Goal: Information Seeking & Learning: Check status

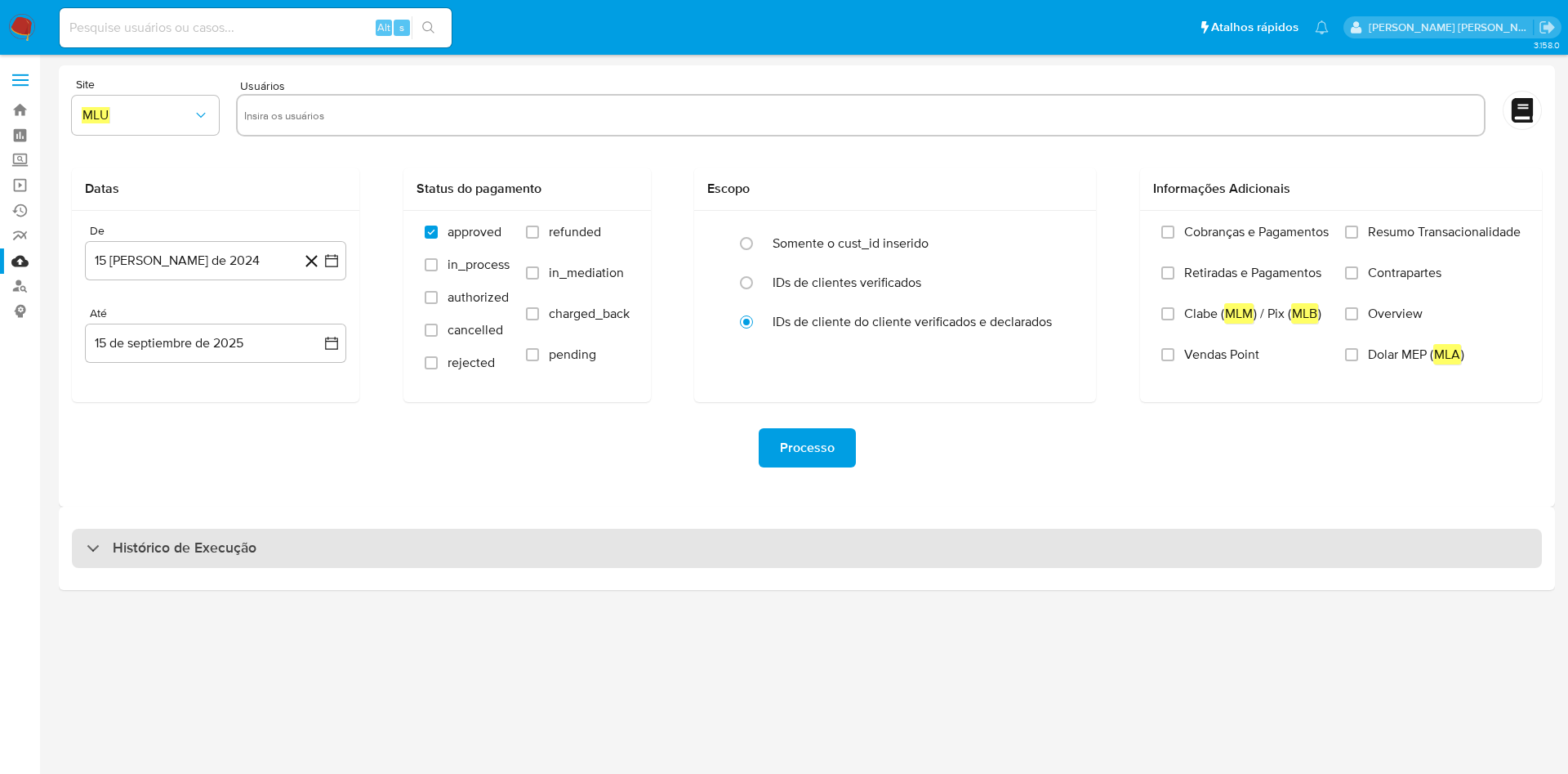
click at [510, 515] on div "Histórico de Execução" at bounding box center [808, 547] width 1471 height 40
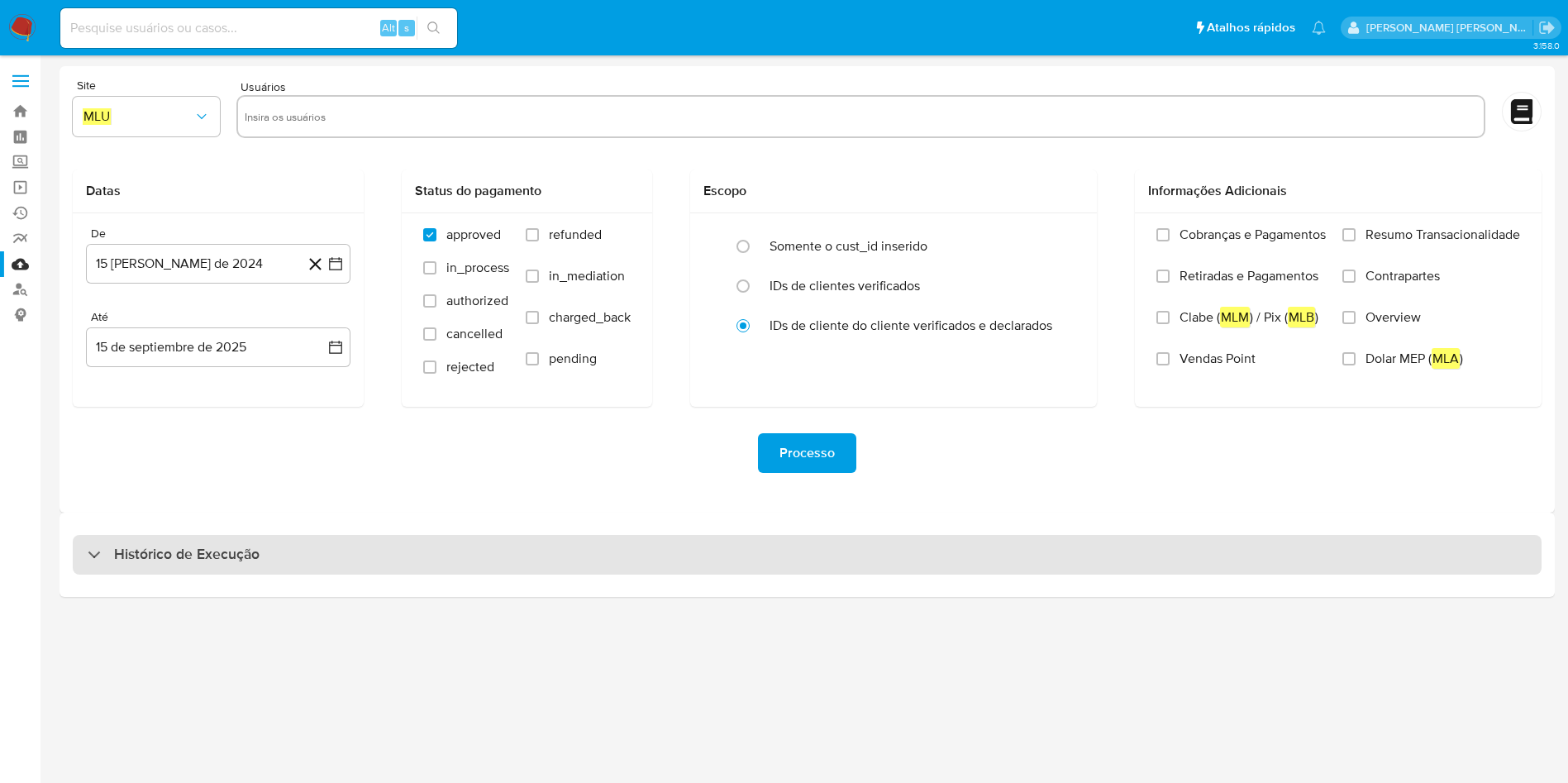
select select "10"
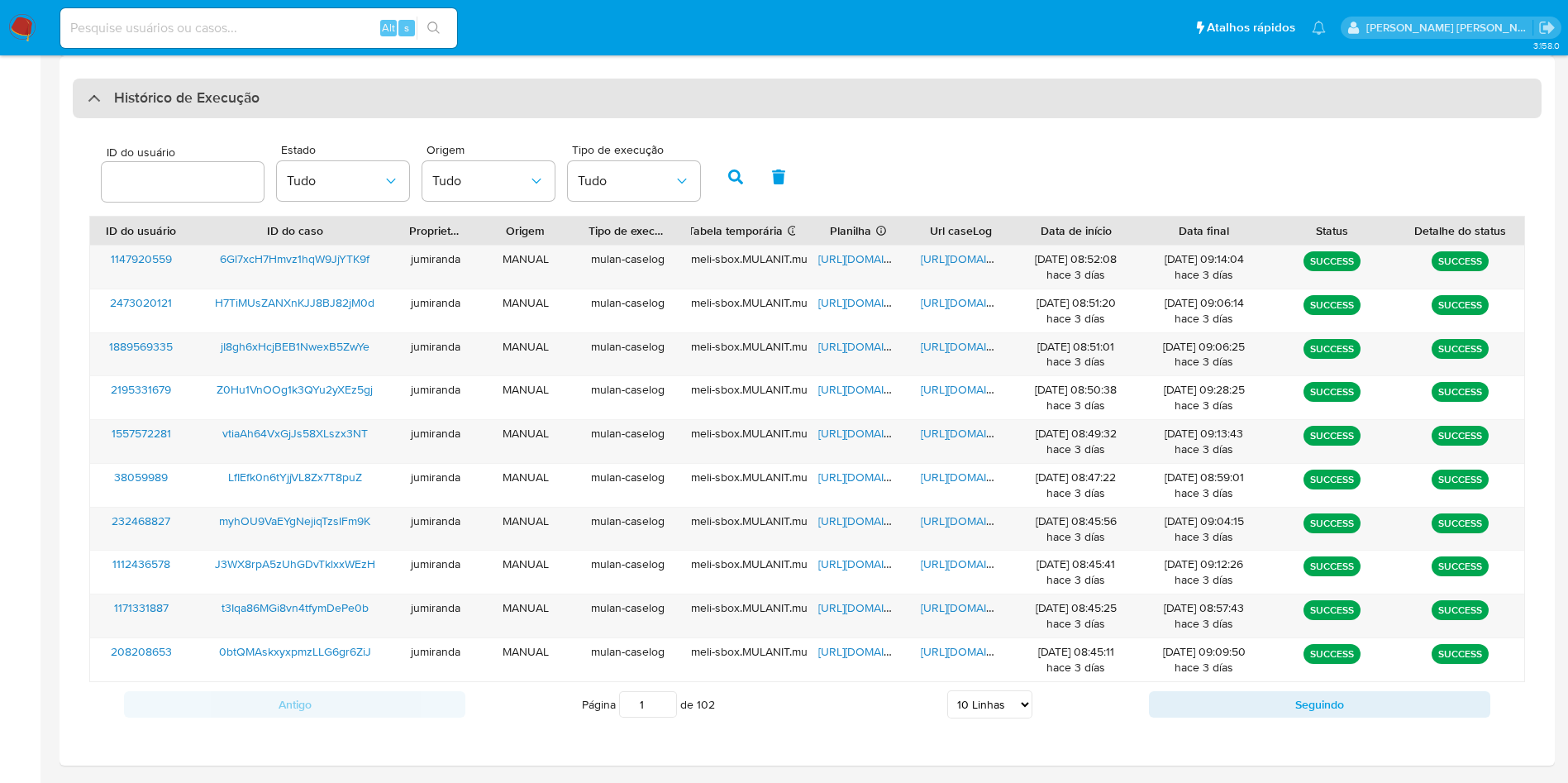
scroll to position [509, 0]
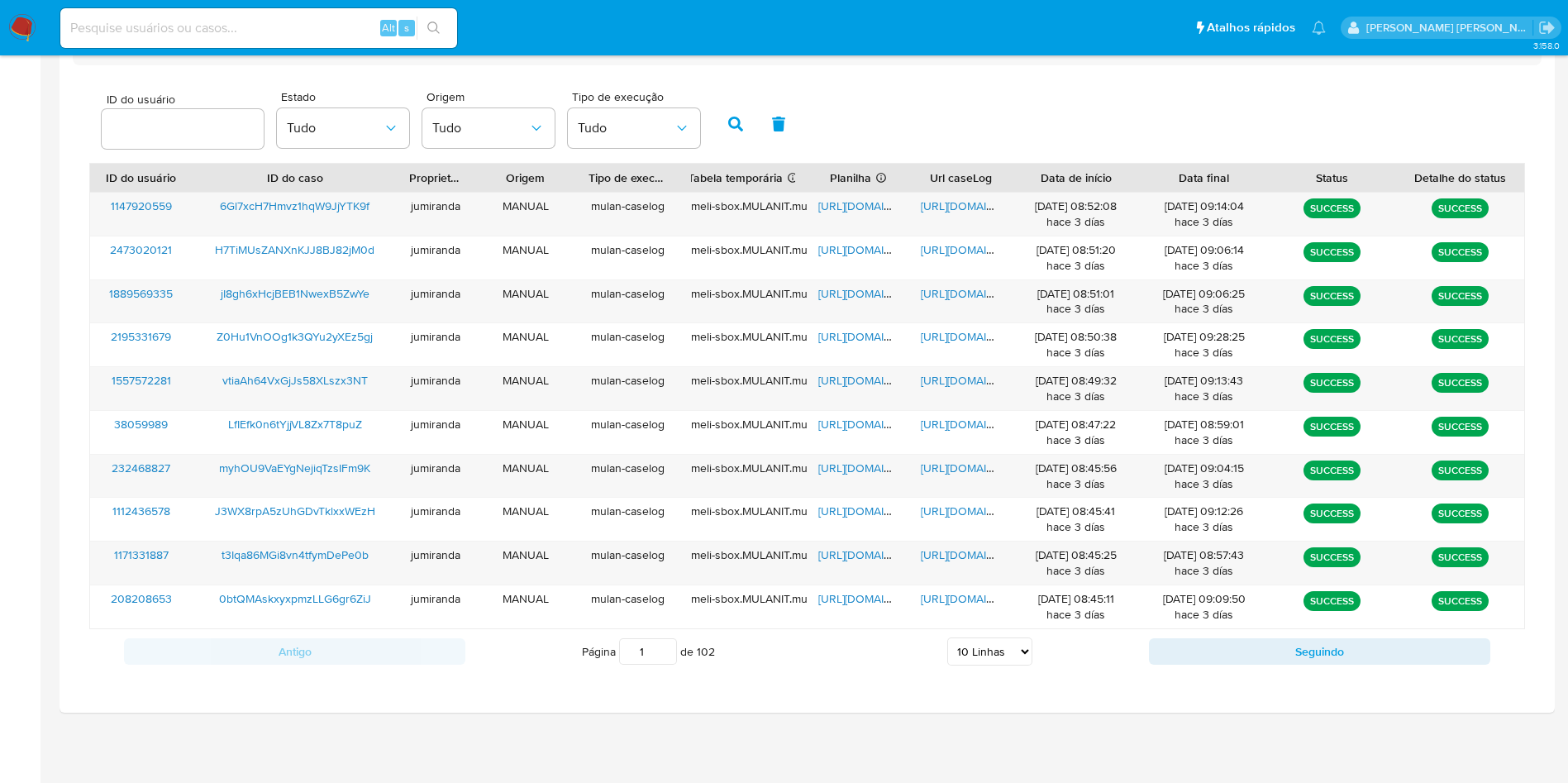
click at [874, 190] on div "Planilha Se o campo estiver vazio, é devido a um erro ao gerar Mulan" at bounding box center [857, 177] width 102 height 28
click at [879, 199] on span "[URL][DOMAIN_NAME]" at bounding box center [875, 206] width 114 height 17
click at [936, 205] on span "[URL][DOMAIN_NAME]" at bounding box center [977, 206] width 114 height 17
click at [357, 202] on span "6Gl7xcH7Hmvz1hqW9JjYTK9f" at bounding box center [294, 206] width 149 height 17
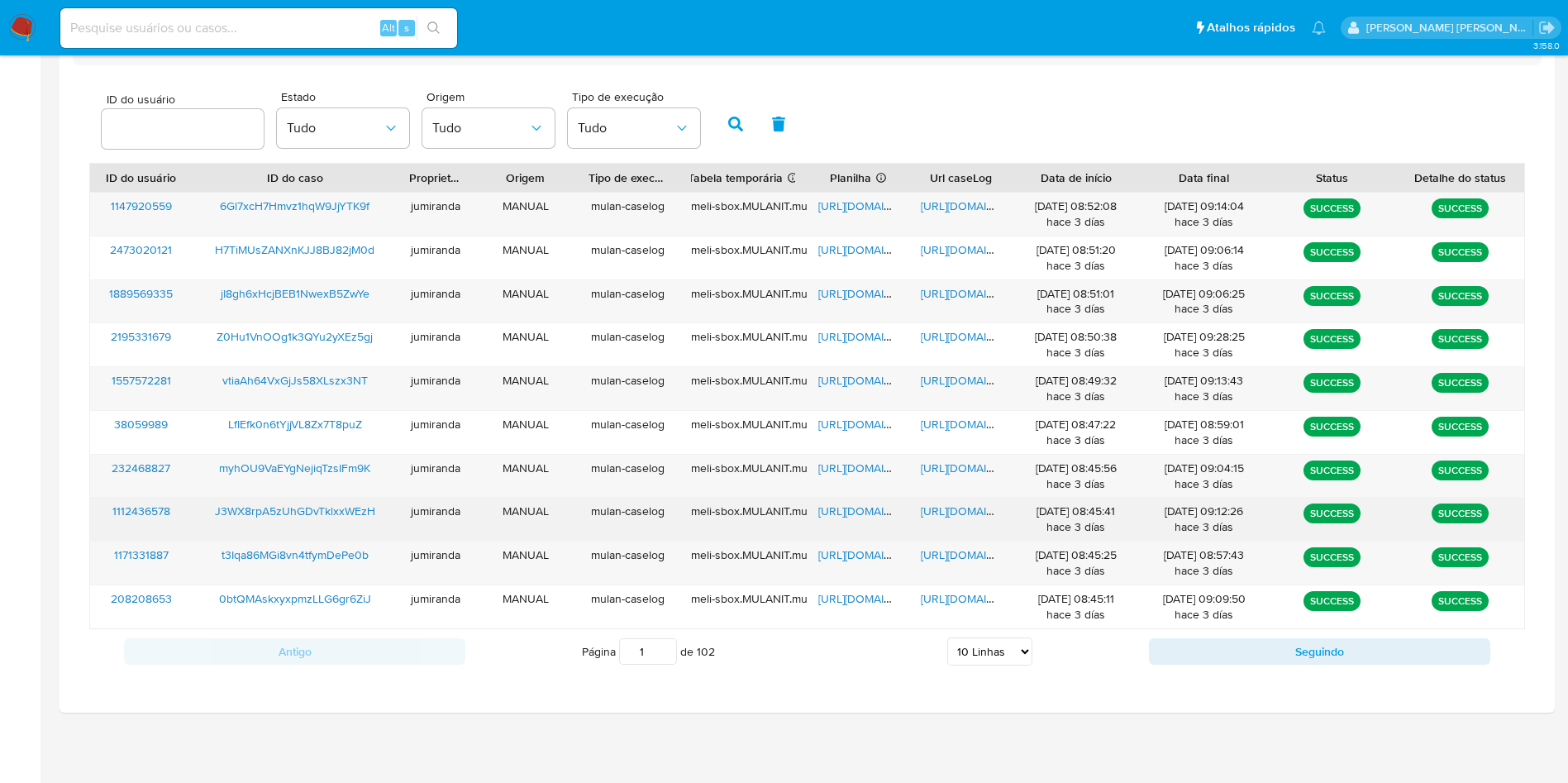
click at [850, 509] on span "[URL][DOMAIN_NAME]" at bounding box center [875, 510] width 114 height 17
click at [941, 510] on span "[URL][DOMAIN_NAME]" at bounding box center [977, 510] width 114 height 17
click at [368, 512] on span "J3WX8rpA5zUhGDvTklxxWEzH" at bounding box center [294, 510] width 160 height 17
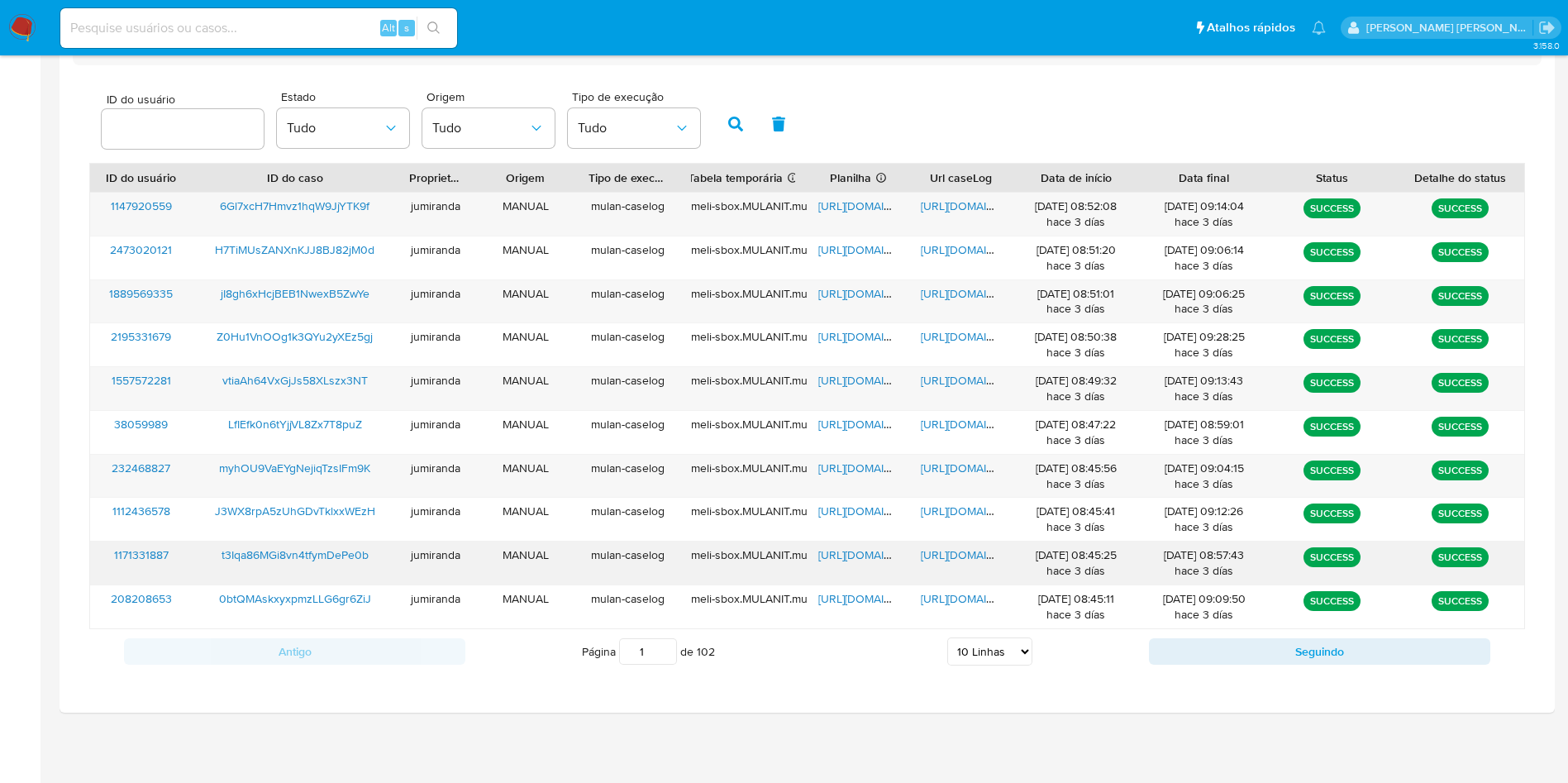
click at [885, 521] on span "[URL][DOMAIN_NAME]" at bounding box center [875, 554] width 114 height 17
click at [977, 521] on span "[URL][DOMAIN_NAME]" at bounding box center [977, 554] width 114 height 17
click at [329, 521] on span "t3Iqa86MGi8vn4tfymDePe0b" at bounding box center [294, 554] width 147 height 17
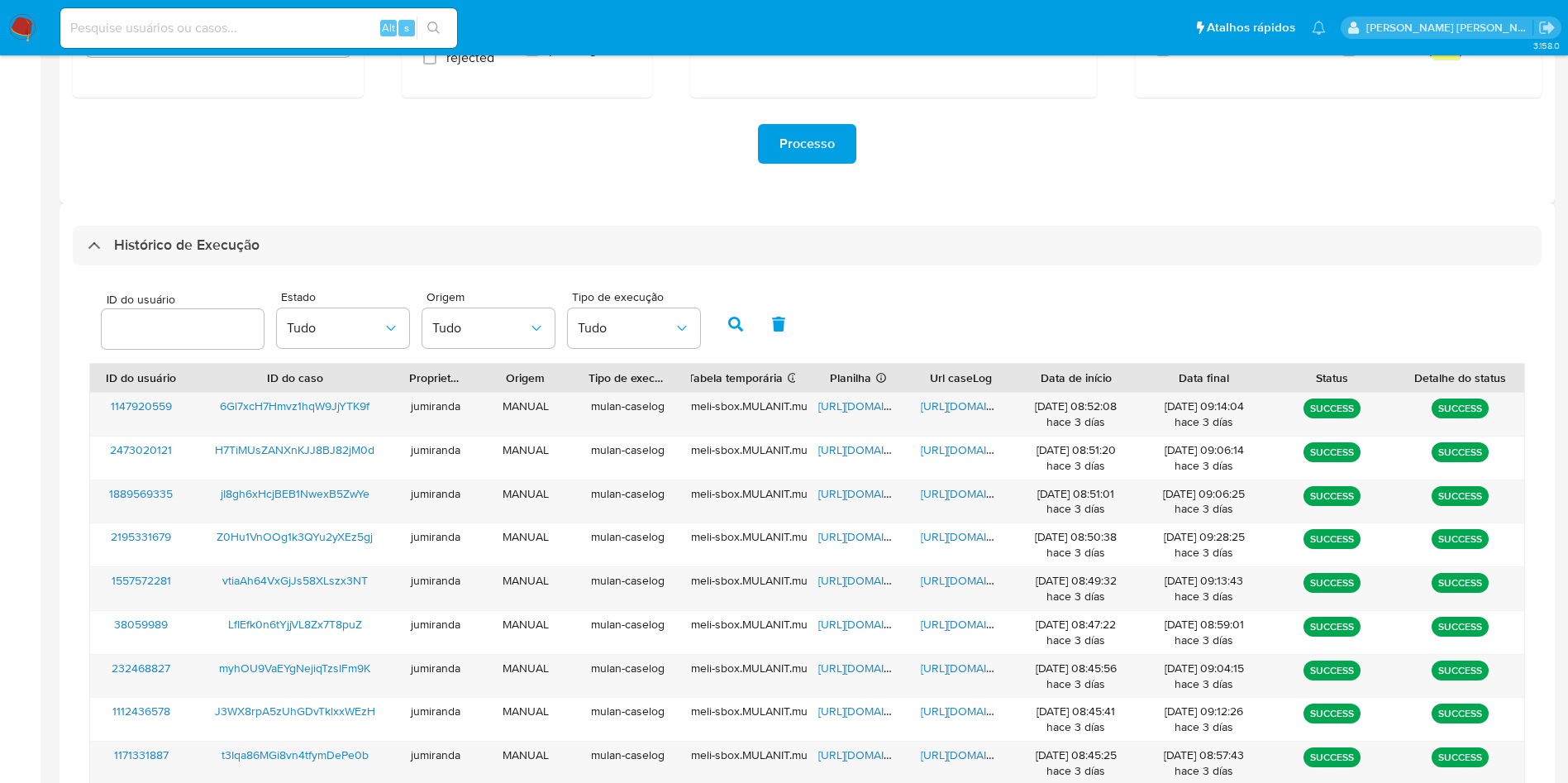
scroll to position [0, 0]
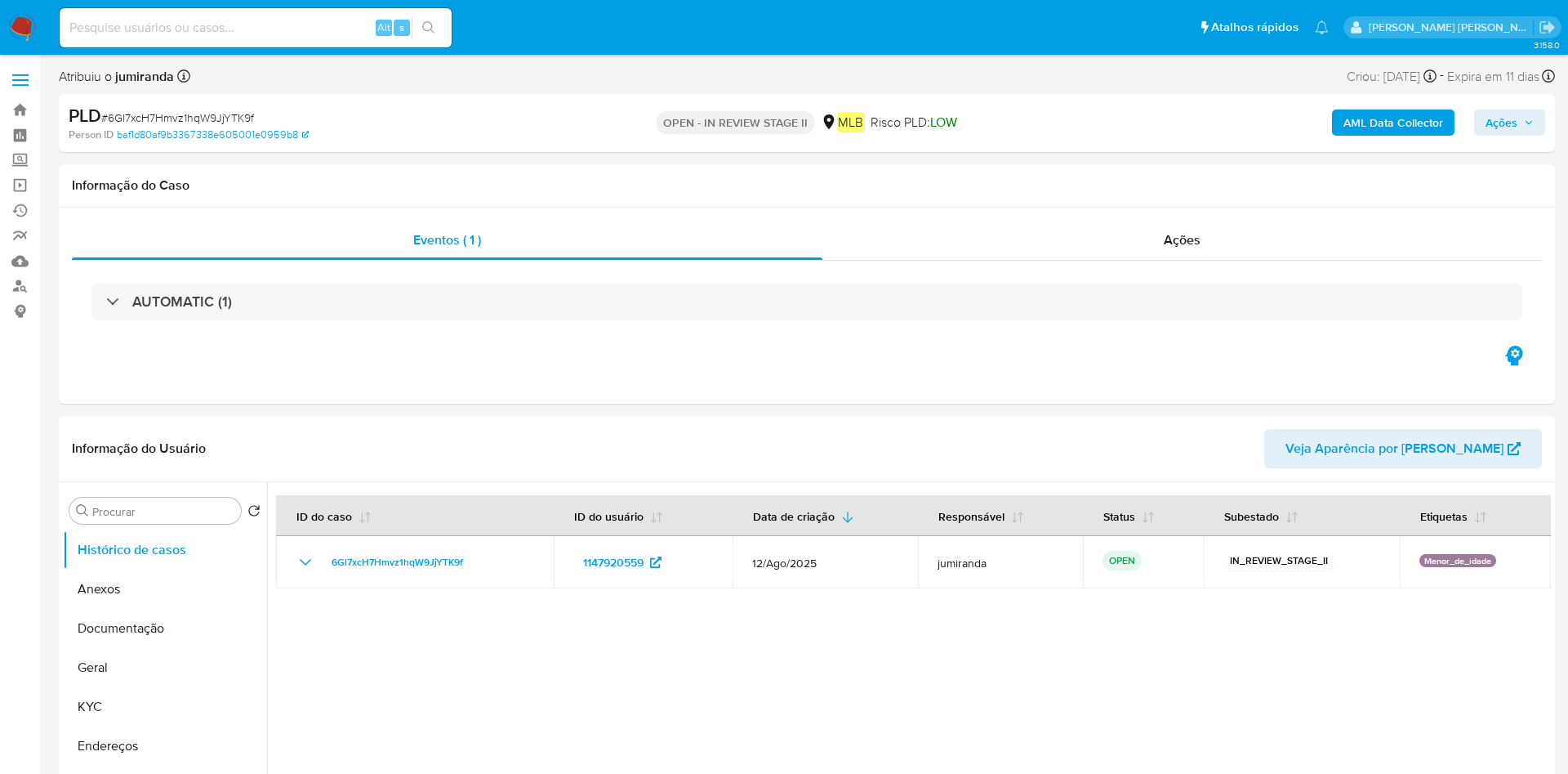
select select "10"
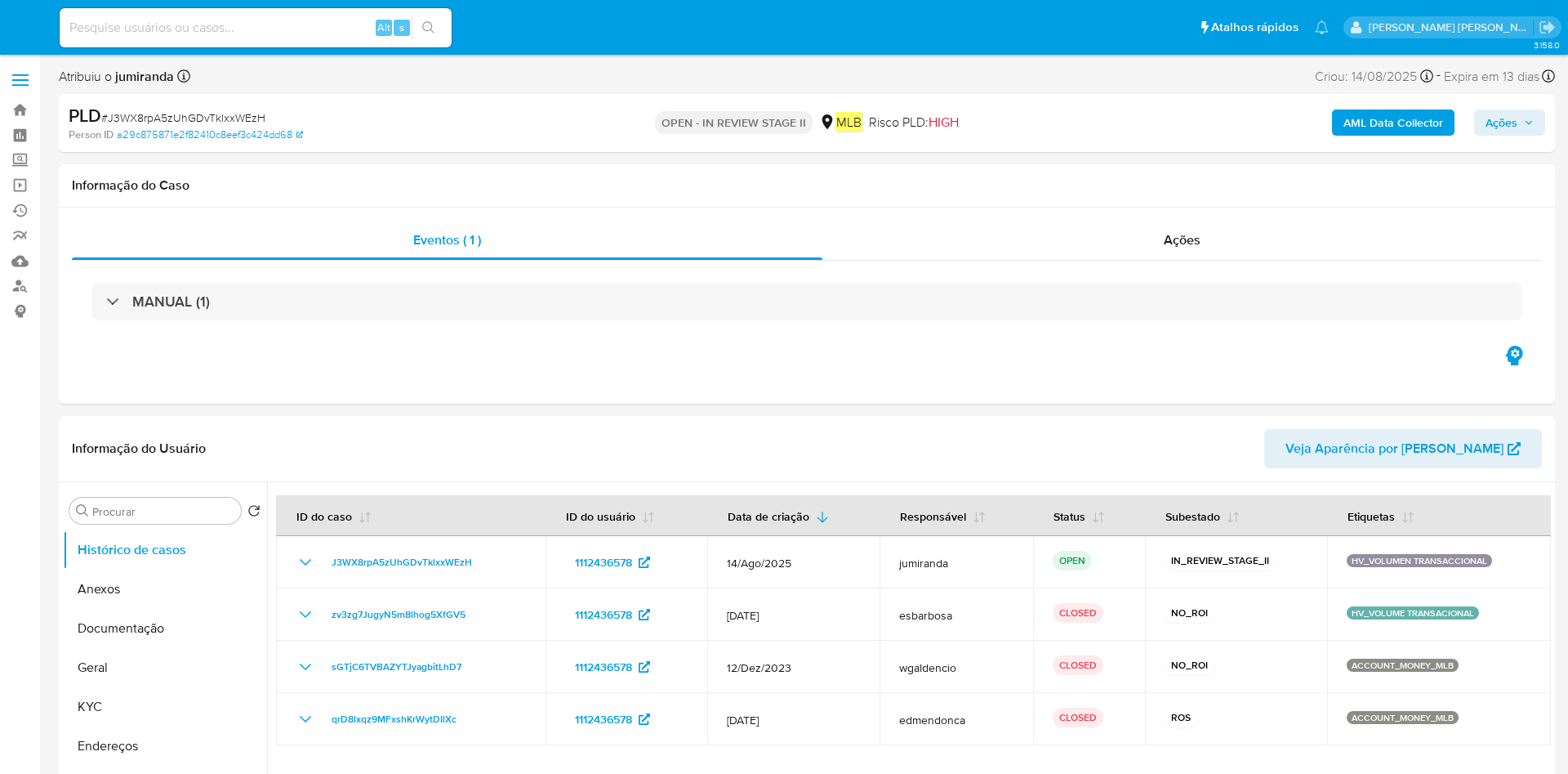
select select "10"
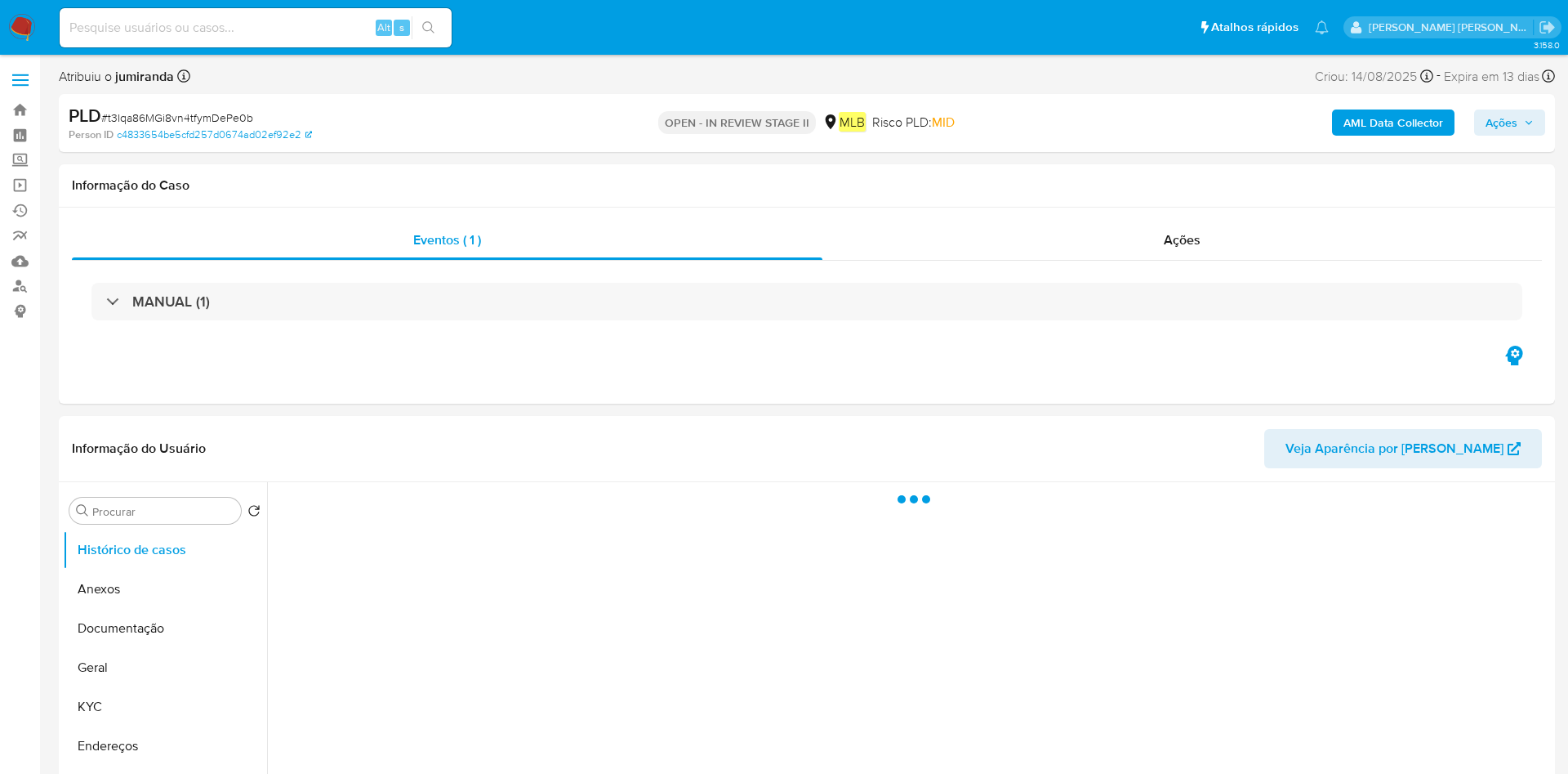
select select "10"
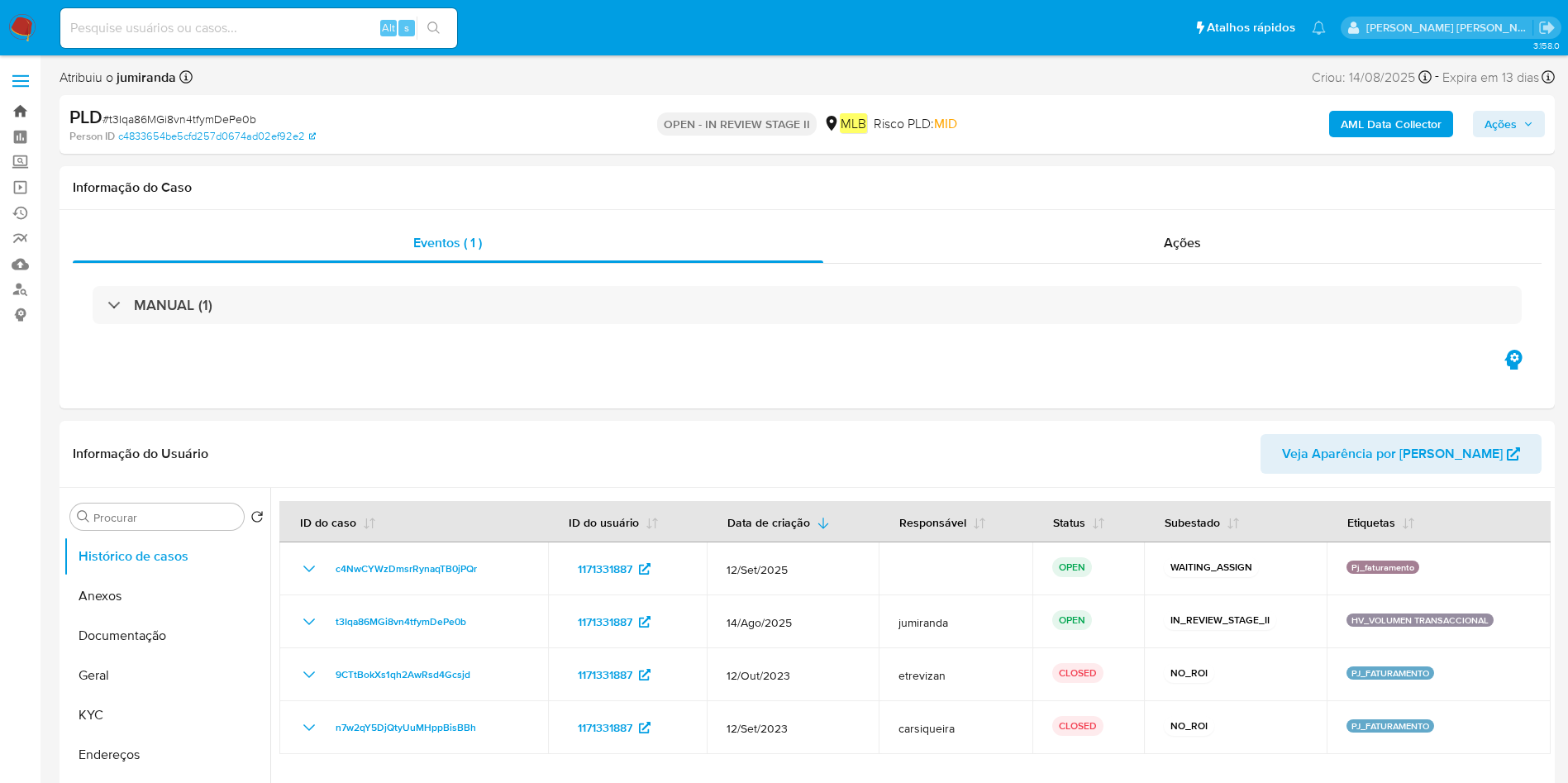
click at [21, 103] on link "Bandeja" at bounding box center [98, 111] width 197 height 25
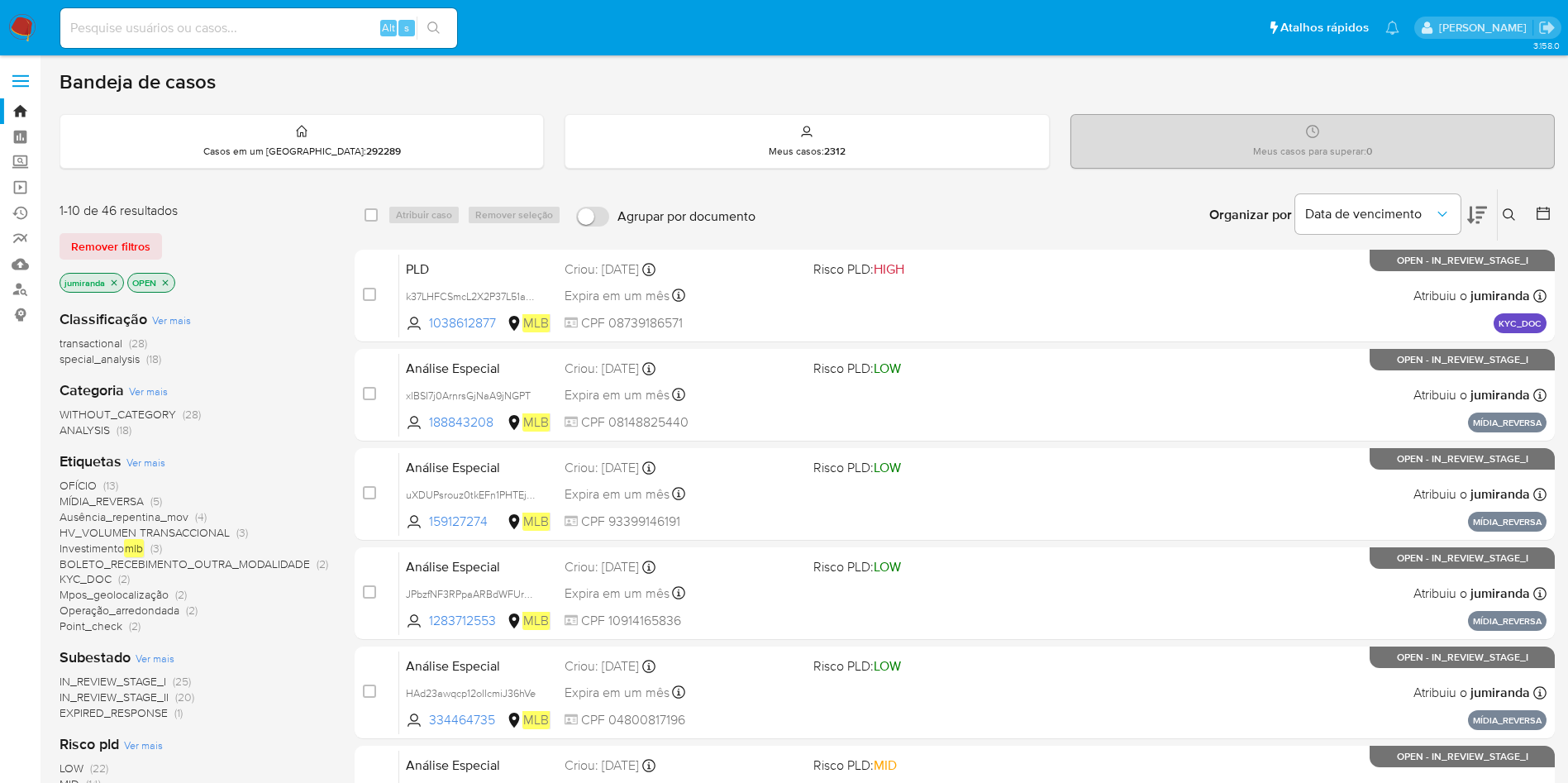
click at [1543, 213] on icon at bounding box center [1543, 213] width 17 height 17
click at [1545, 215] on icon at bounding box center [1543, 213] width 17 height 17
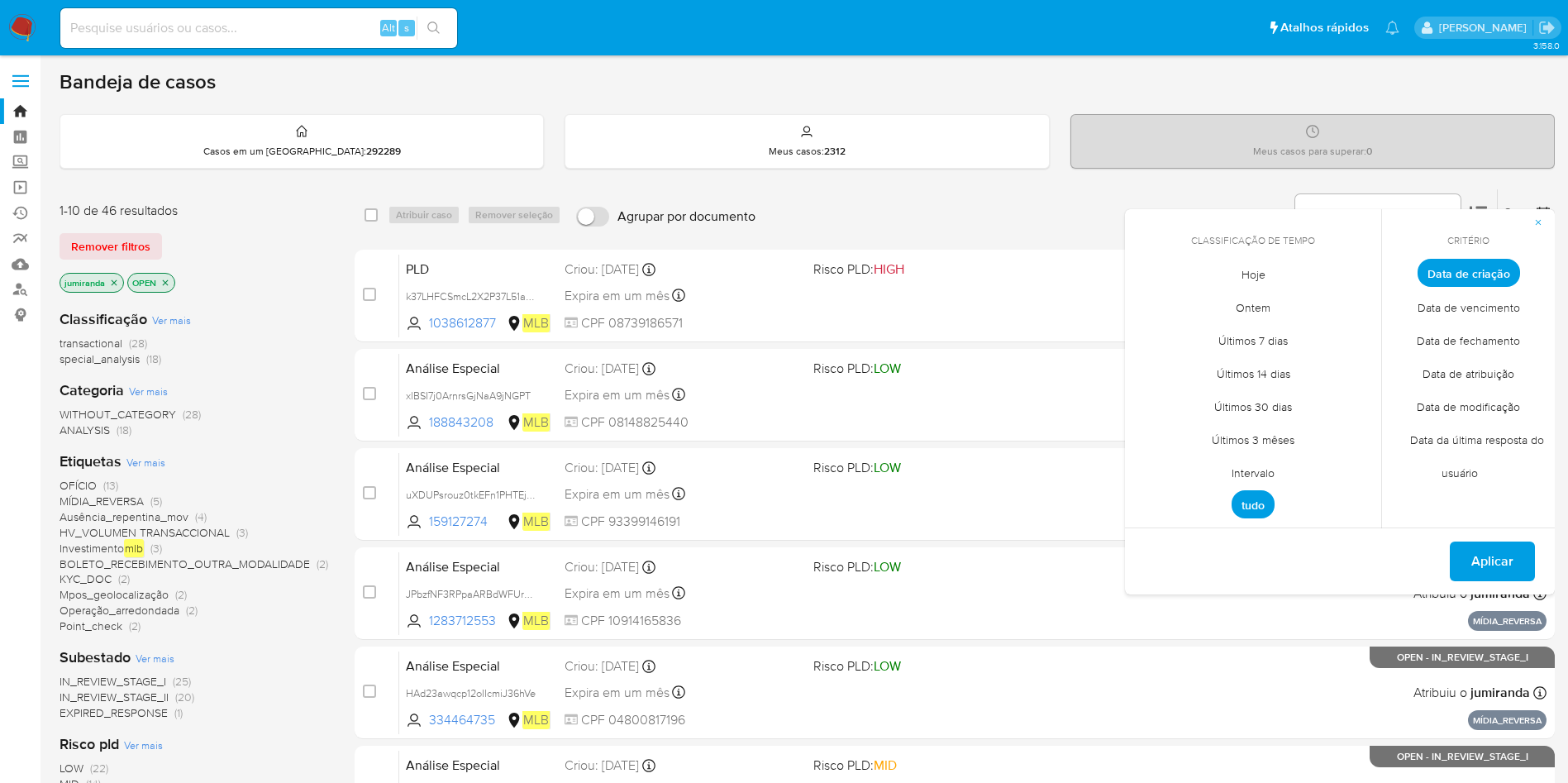
click at [1502, 260] on span "Data de criação" at bounding box center [1469, 272] width 102 height 28
drag, startPoint x: 1265, startPoint y: 477, endPoint x: 1297, endPoint y: 469, distance: 33.0
click at [1265, 476] on span "Intervalo" at bounding box center [1253, 472] width 78 height 34
click at [1149, 309] on icon "Mes anterior" at bounding box center [1151, 303] width 20 height 20
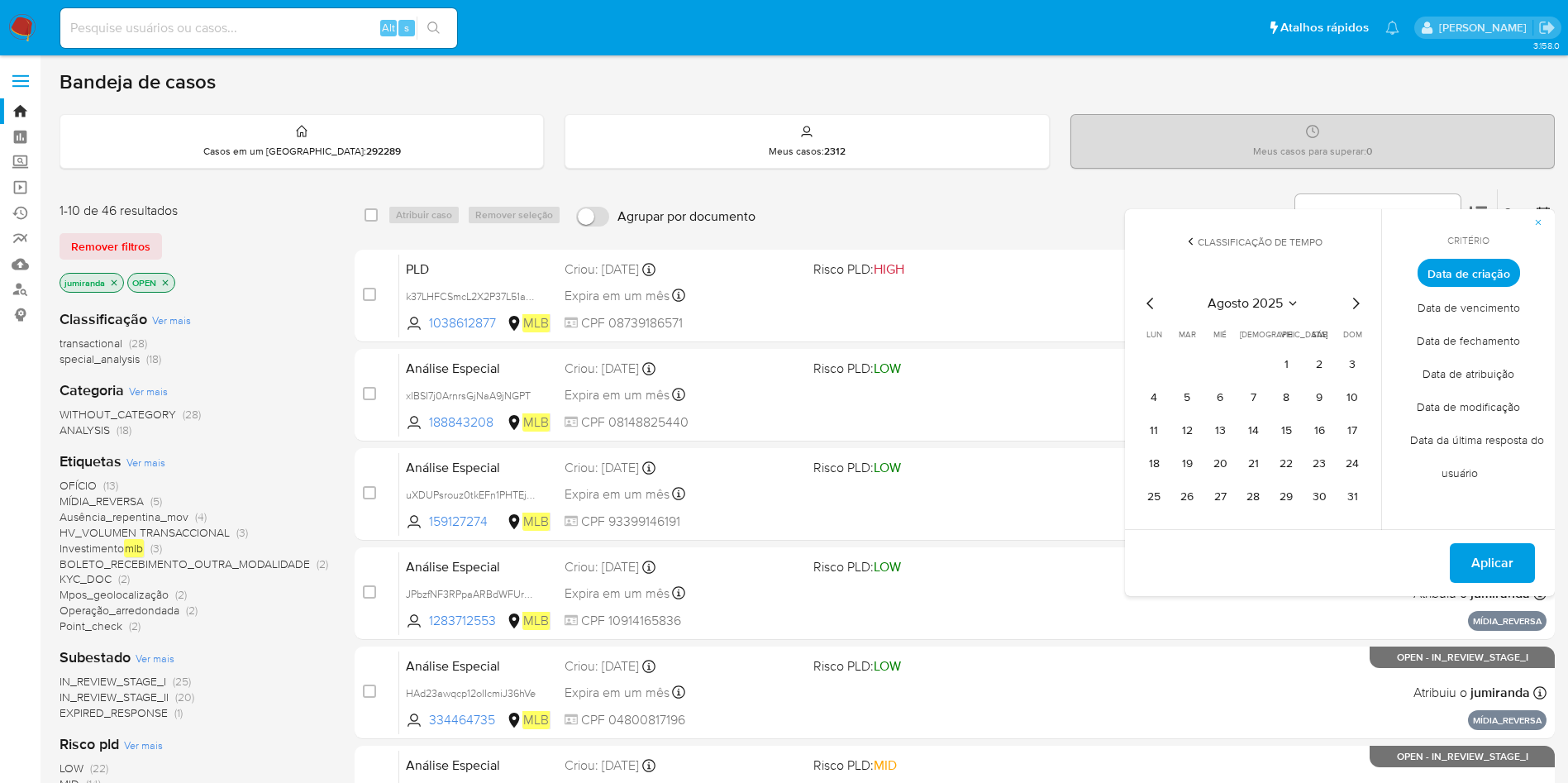
click at [1149, 309] on icon "Mes anterior" at bounding box center [1151, 303] width 20 height 20
click at [1356, 303] on icon "Mes siguiente" at bounding box center [1355, 303] width 20 height 20
click at [1292, 364] on button "1" at bounding box center [1285, 364] width 26 height 26
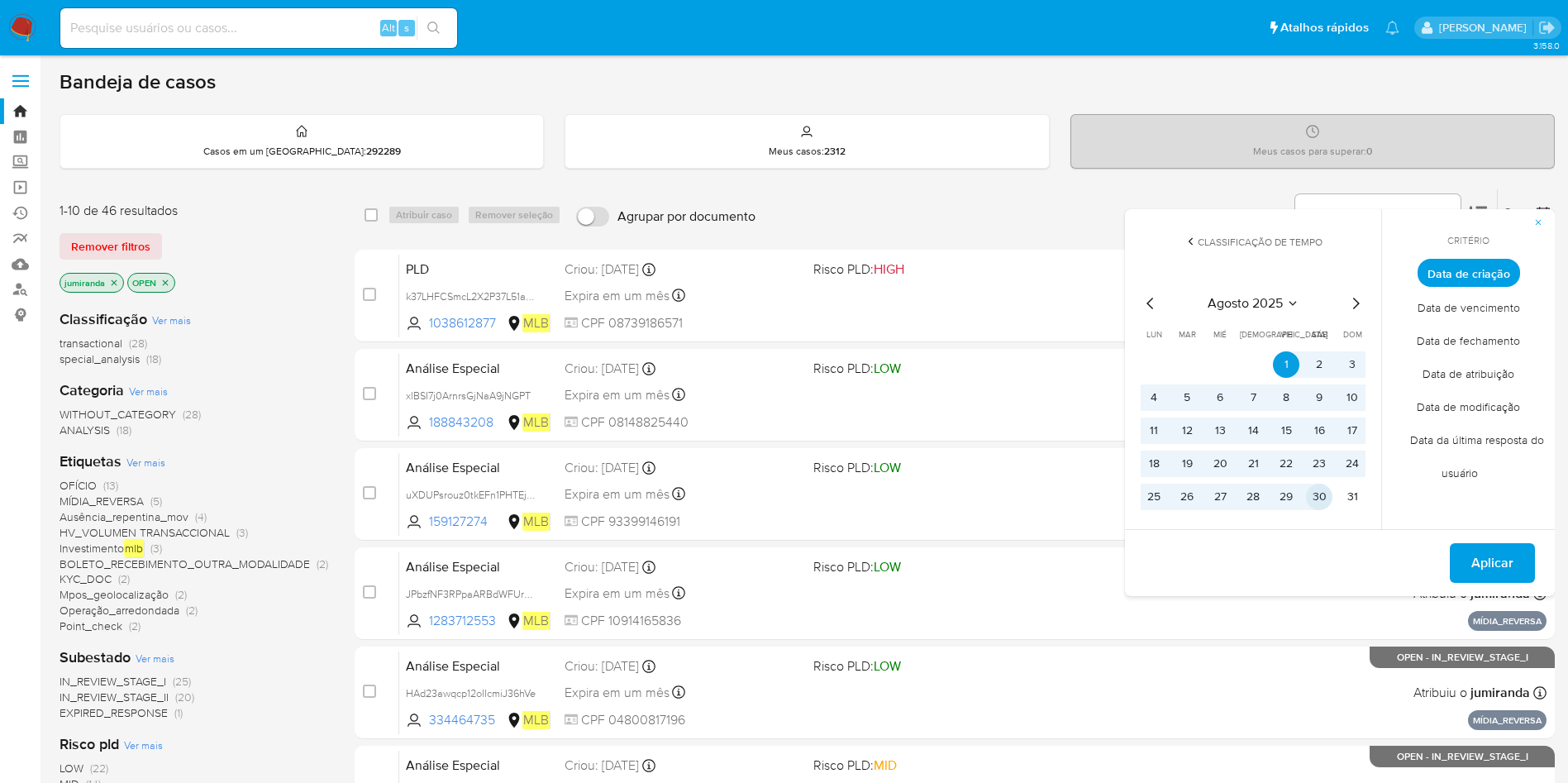
click at [1324, 494] on button "30" at bounding box center [1318, 496] width 26 height 26
click at [1508, 556] on span "Aplicar" at bounding box center [1492, 563] width 42 height 36
